Goal: Navigation & Orientation: Go to known website

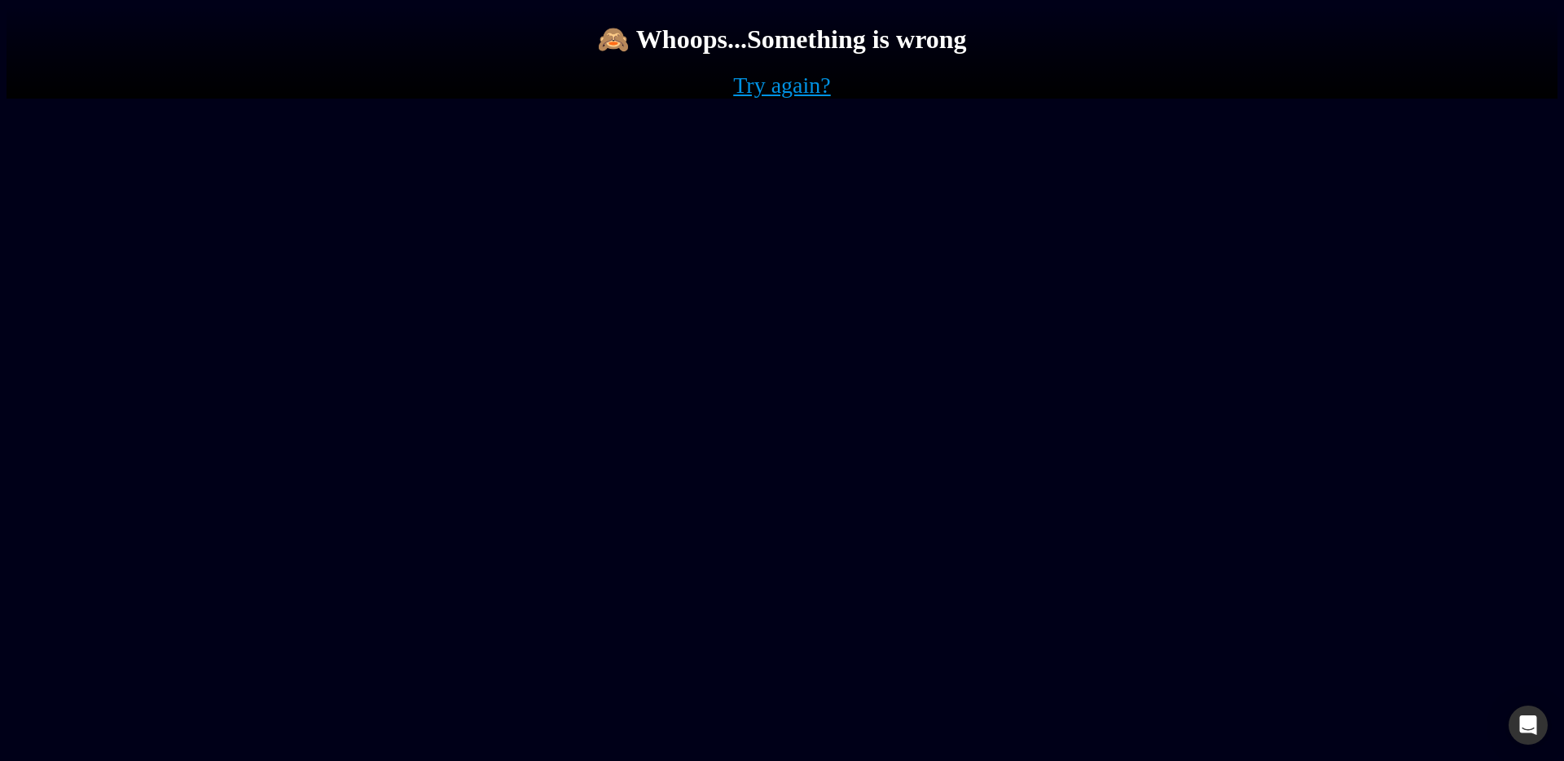
click at [774, 99] on link "Try again?" at bounding box center [782, 86] width 98 height 26
